Goal: Task Accomplishment & Management: Use online tool/utility

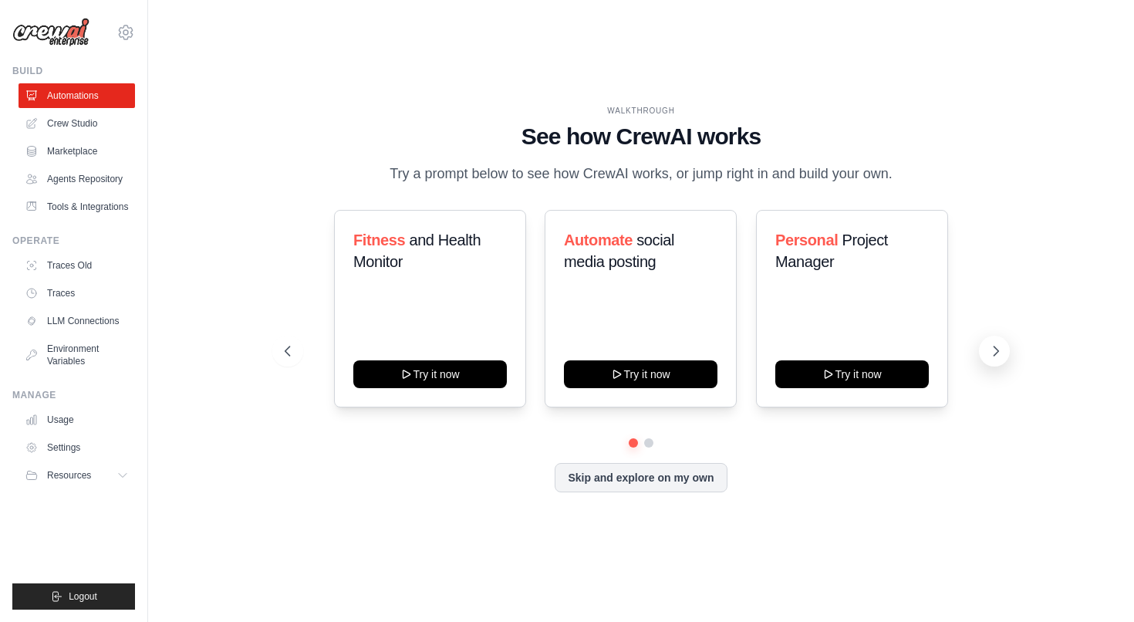
click at [1000, 352] on icon at bounding box center [995, 350] width 15 height 15
click at [298, 357] on button at bounding box center [287, 351] width 31 height 31
click at [626, 474] on button "Skip and explore on my own" at bounding box center [641, 475] width 172 height 29
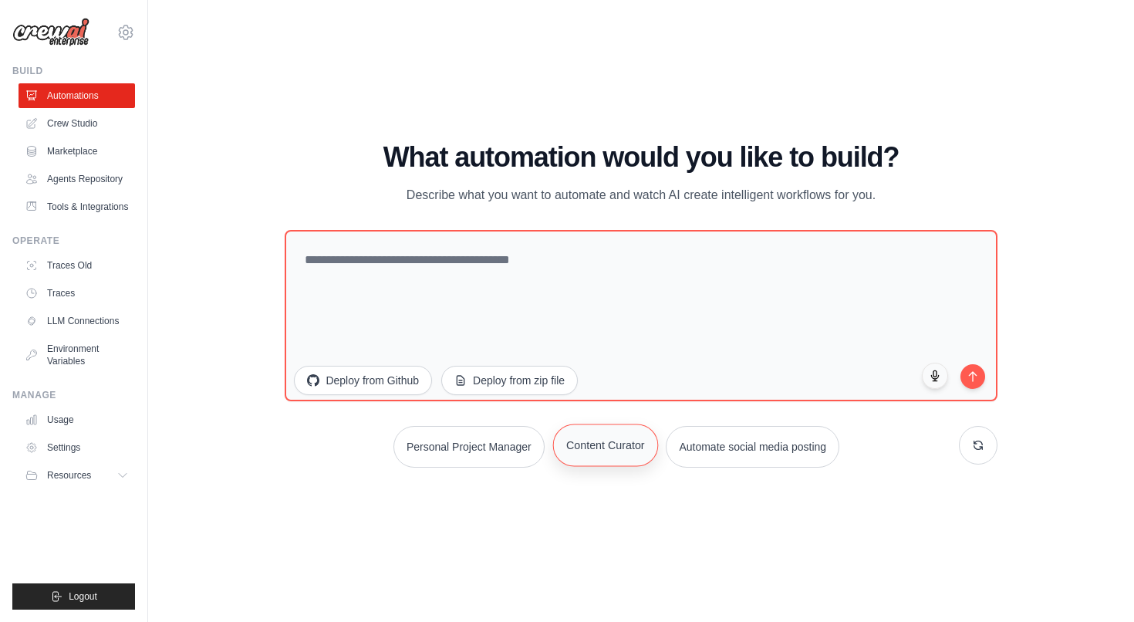
click at [625, 448] on button "Content Curator" at bounding box center [604, 444] width 105 height 42
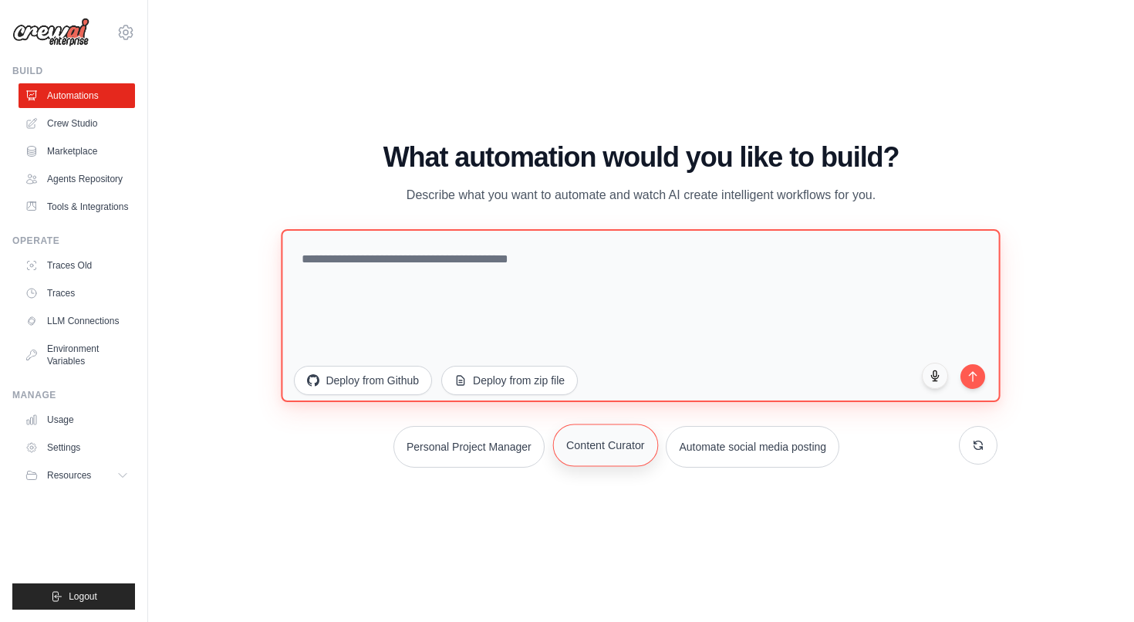
type textarea "**********"
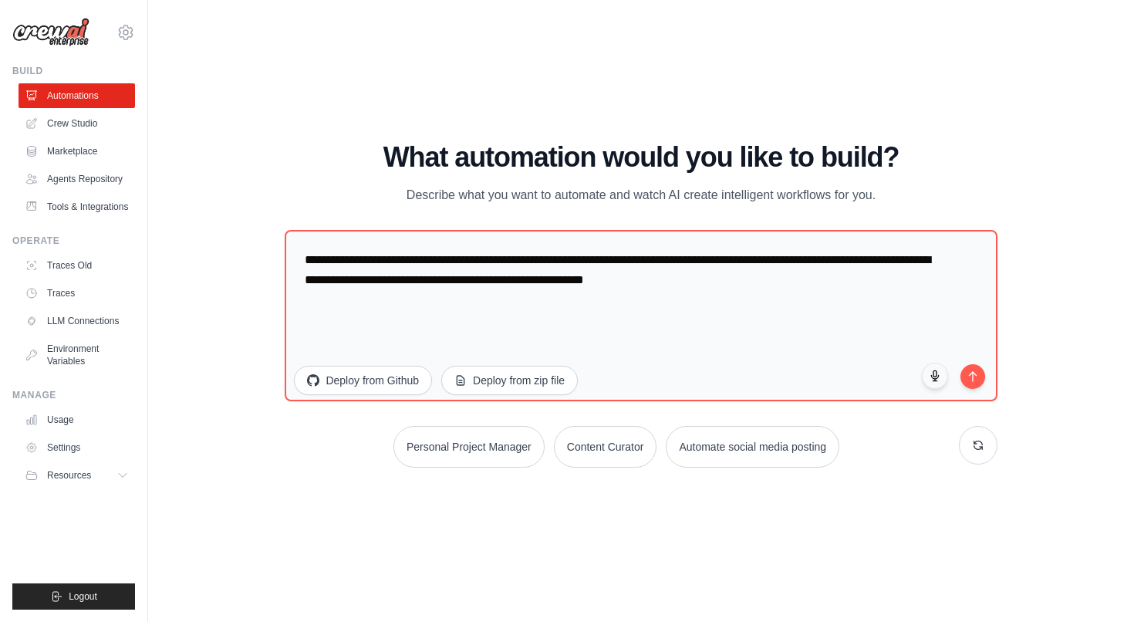
click at [737, 484] on div "WALKTHROUGH See how [PERSON_NAME] works Try a prompt below to see how [PERSON_N…" at bounding box center [641, 310] width 936 height 591
click at [71, 153] on link "Marketplace" at bounding box center [78, 151] width 116 height 25
